Goal: Task Accomplishment & Management: Manage account settings

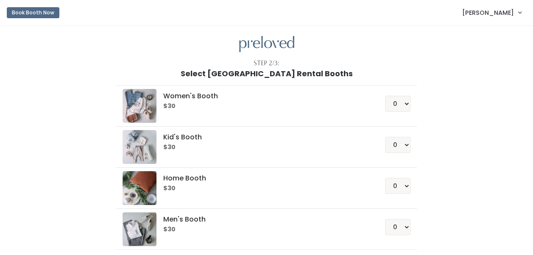
click at [509, 14] on span "[PERSON_NAME]" at bounding box center [488, 12] width 52 height 9
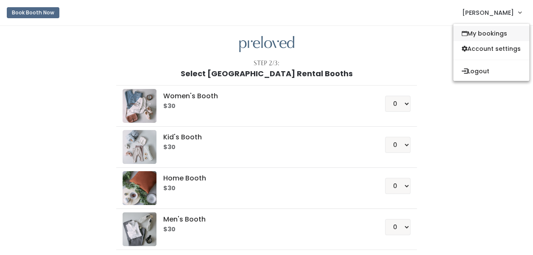
click at [496, 34] on link "My bookings" at bounding box center [492, 33] width 76 height 15
